Goal: Task Accomplishment & Management: Use online tool/utility

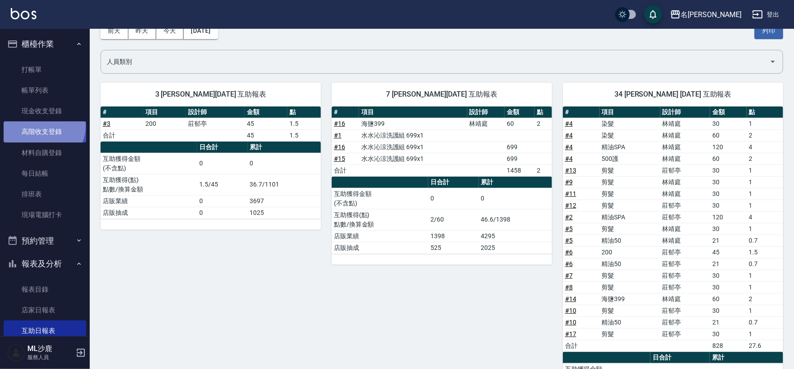
click at [41, 125] on link "高階收支登錄" at bounding box center [45, 131] width 83 height 21
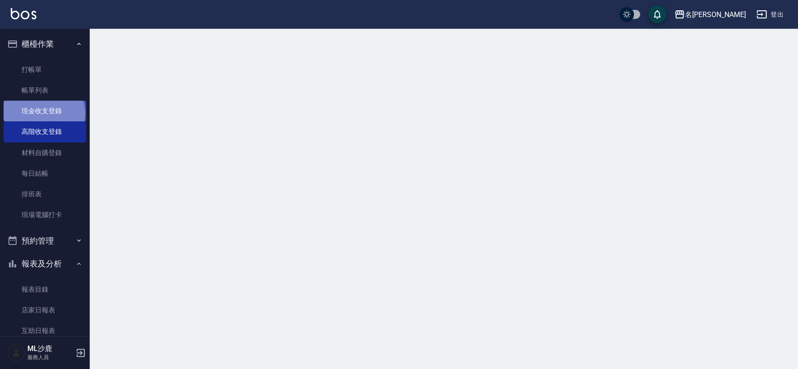
click at [43, 114] on link "現金收支登錄" at bounding box center [45, 111] width 83 height 21
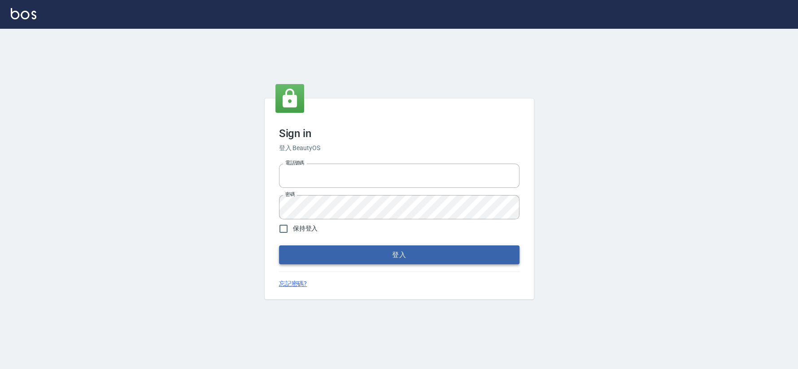
type input "0426653545"
click at [398, 253] on button "登入" at bounding box center [399, 254] width 241 height 19
